Goal: Information Seeking & Learning: Learn about a topic

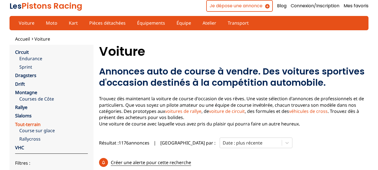
scroll to position [56, 0]
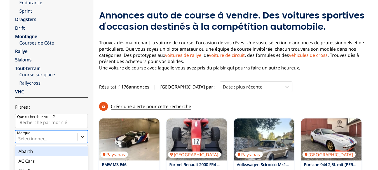
click at [82, 137] on div "option Abarth focused, 1 of 90. 90 results available. Use Up and Down to choose…" at bounding box center [51, 136] width 73 height 13
click at [19, 137] on input "Marque option Abarth focused, 1 of 90. 90 results available. Use Up and Down to…" at bounding box center [18, 138] width 1 height 5
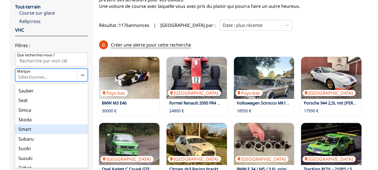
scroll to position [589, 0]
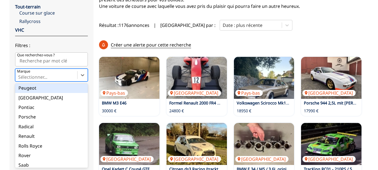
click at [26, 86] on div "Peugeot" at bounding box center [51, 88] width 73 height 10
click at [19, 80] on input "Marque option Peugeot focused, 62 of 90. 90 results available. Use Up and Down …" at bounding box center [18, 76] width 1 height 5
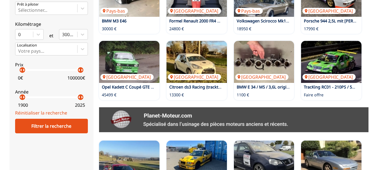
scroll to position [202, 0]
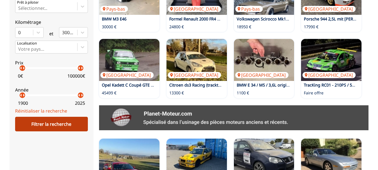
click at [66, 124] on div "Filtrer la recherche" at bounding box center [51, 124] width 73 height 15
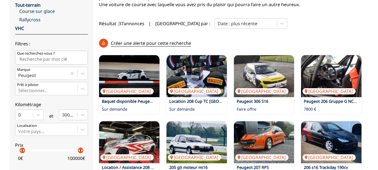
scroll to position [90, 0]
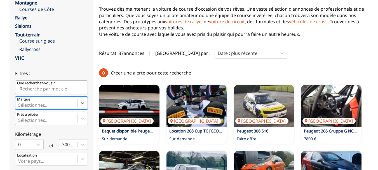
click at [59, 89] on input "Que recherchez-vous ?" at bounding box center [51, 87] width 73 height 14
type input "supertourisme"
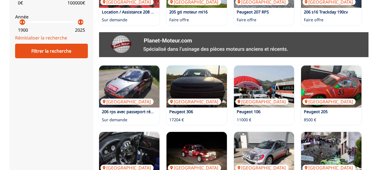
scroll to position [286, 0]
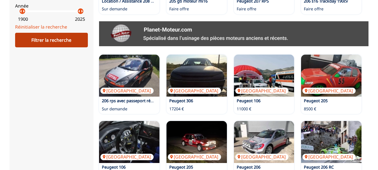
click at [52, 46] on div "Filtrer la recherche" at bounding box center [51, 40] width 73 height 15
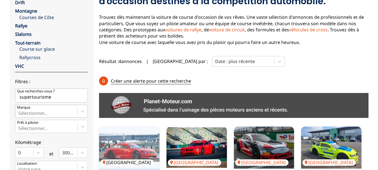
scroll to position [62, 0]
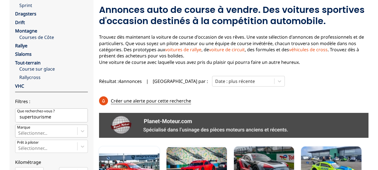
drag, startPoint x: 48, startPoint y: 116, endPoint x: 0, endPoint y: 125, distance: 49.0
click at [0, 120] on div "Accueil Voiture close Circuit Endurance Sprint Dragsters Drift Montagne Courses…" at bounding box center [189, 126] width 378 height 304
type input "production"
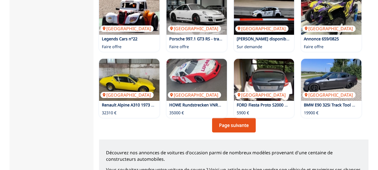
scroll to position [420, 0]
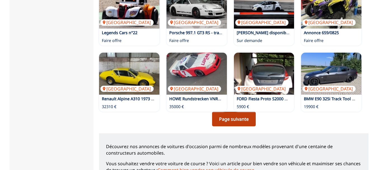
click at [233, 112] on link "Page suivante" at bounding box center [234, 119] width 44 height 15
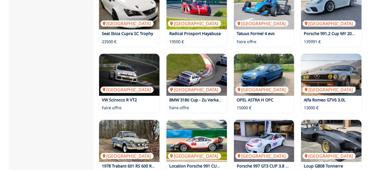
scroll to position [392, 0]
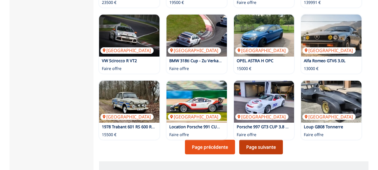
click at [266, 140] on link "Page suivante" at bounding box center [261, 147] width 44 height 15
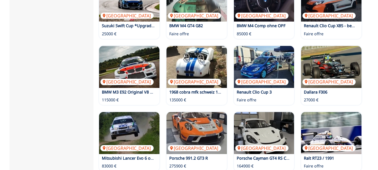
scroll to position [420, 0]
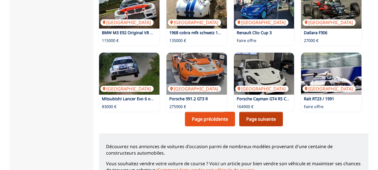
click at [267, 112] on link "Page suivante" at bounding box center [261, 119] width 44 height 15
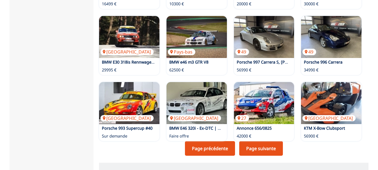
scroll to position [392, 0]
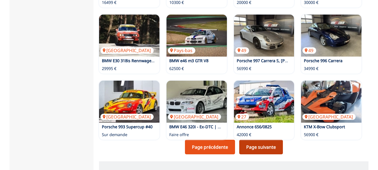
click at [270, 140] on link "Page suivante" at bounding box center [261, 147] width 44 height 15
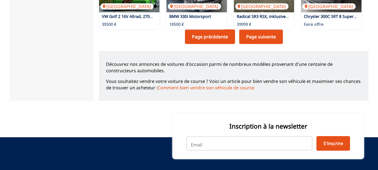
scroll to position [504, 0]
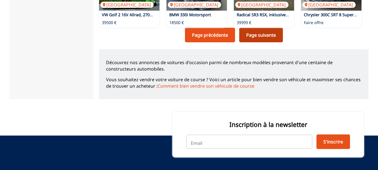
click at [278, 28] on link "Page suivante" at bounding box center [261, 35] width 44 height 15
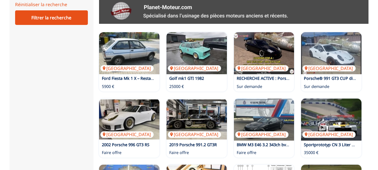
scroll to position [392, 0]
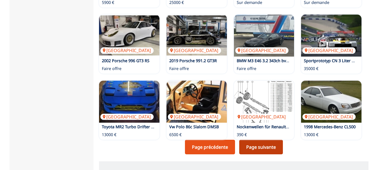
click at [255, 140] on link "Page suivante" at bounding box center [261, 147] width 44 height 15
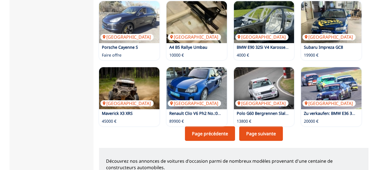
scroll to position [420, 0]
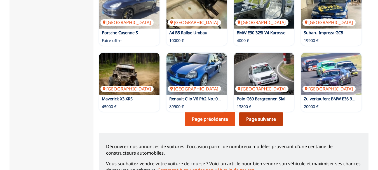
click at [266, 112] on link "Page suivante" at bounding box center [261, 119] width 44 height 15
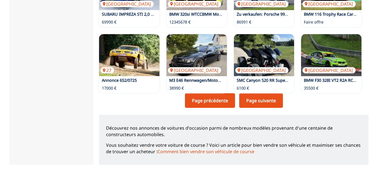
scroll to position [476, 0]
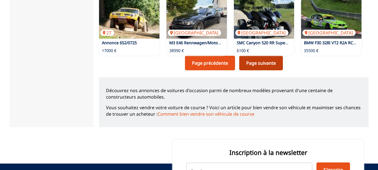
click at [269, 56] on link "Page suivante" at bounding box center [261, 63] width 44 height 15
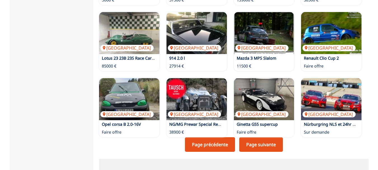
scroll to position [420, 0]
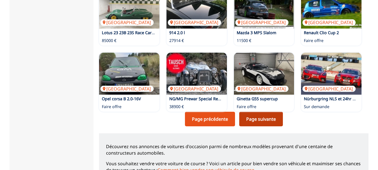
click at [263, 112] on link "Page suivante" at bounding box center [261, 119] width 44 height 15
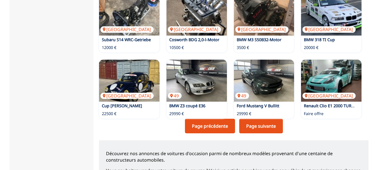
scroll to position [420, 0]
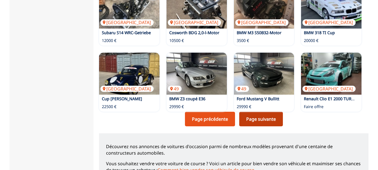
click at [263, 112] on link "Page suivante" at bounding box center [261, 119] width 44 height 15
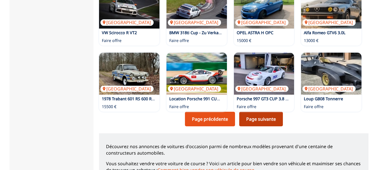
click at [259, 112] on link "Page suivante" at bounding box center [261, 119] width 44 height 15
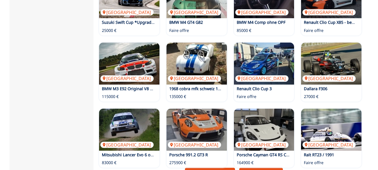
scroll to position [476, 0]
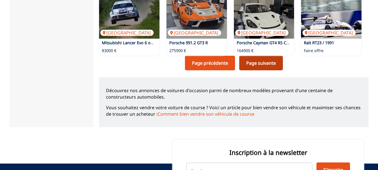
click at [270, 56] on link "Page suivante" at bounding box center [261, 63] width 44 height 15
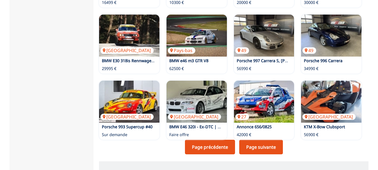
scroll to position [448, 0]
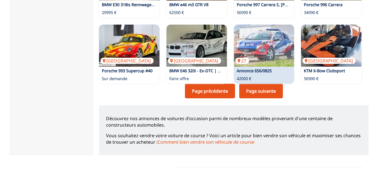
drag, startPoint x: 261, startPoint y: 73, endPoint x: 267, endPoint y: 78, distance: 8.4
click at [261, 84] on link "Page suivante" at bounding box center [261, 91] width 44 height 15
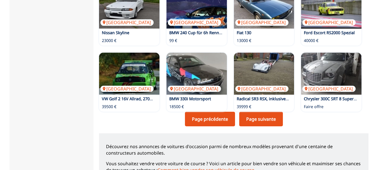
scroll to position [504, 0]
